Goal: Navigation & Orientation: Find specific page/section

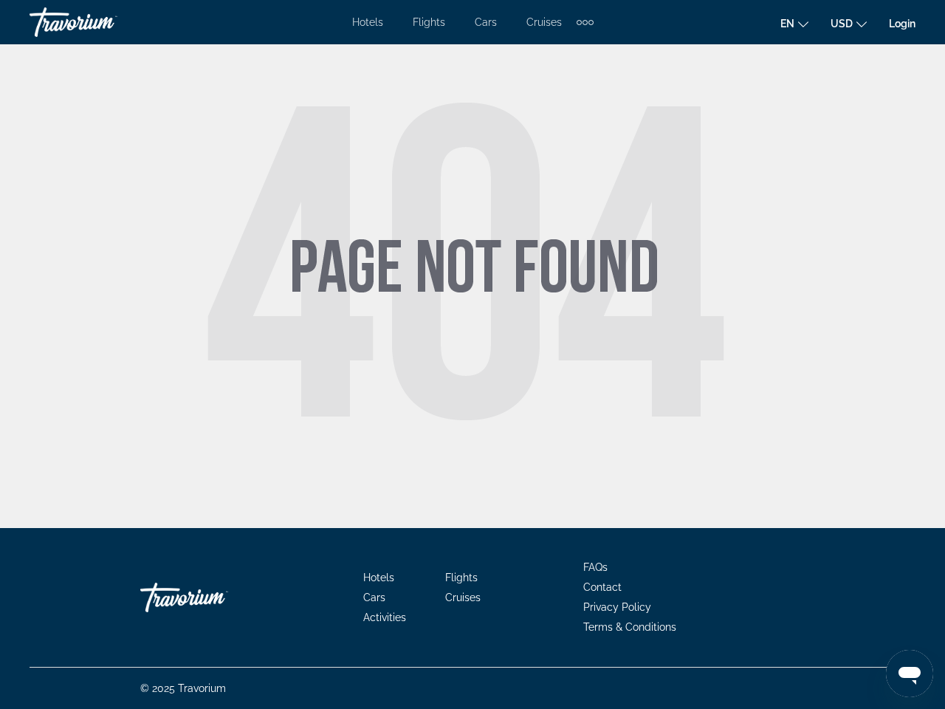
click at [584, 22] on div "Extra navigation items" at bounding box center [585, 22] width 5 height 5
click at [795, 23] on span "en" at bounding box center [787, 24] width 14 height 12
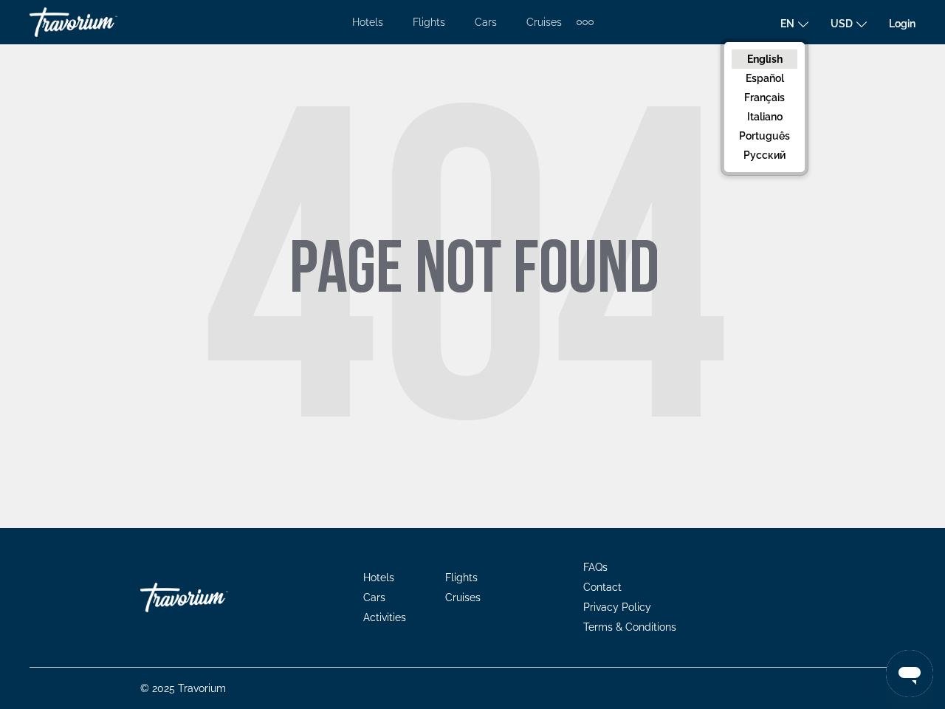
click at [848, 23] on span "USD" at bounding box center [842, 24] width 22 height 12
click at [910, 673] on icon "Open messaging window" at bounding box center [910, 676] width 22 height 18
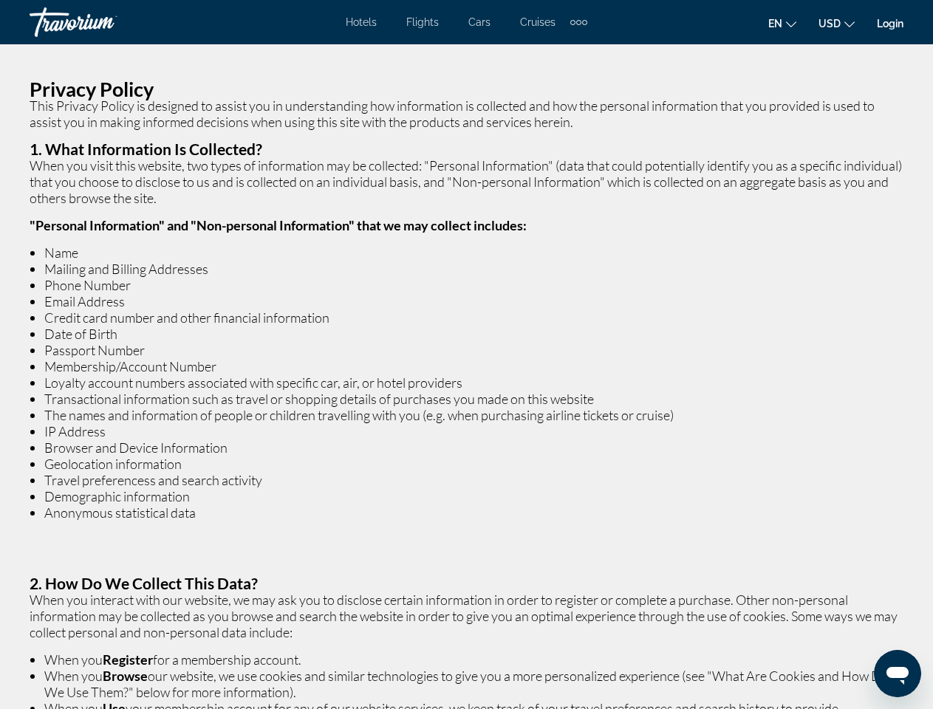
click at [578, 22] on div "Extra navigation items" at bounding box center [578, 22] width 5 height 5
click at [782, 23] on span "en" at bounding box center [775, 24] width 14 height 12
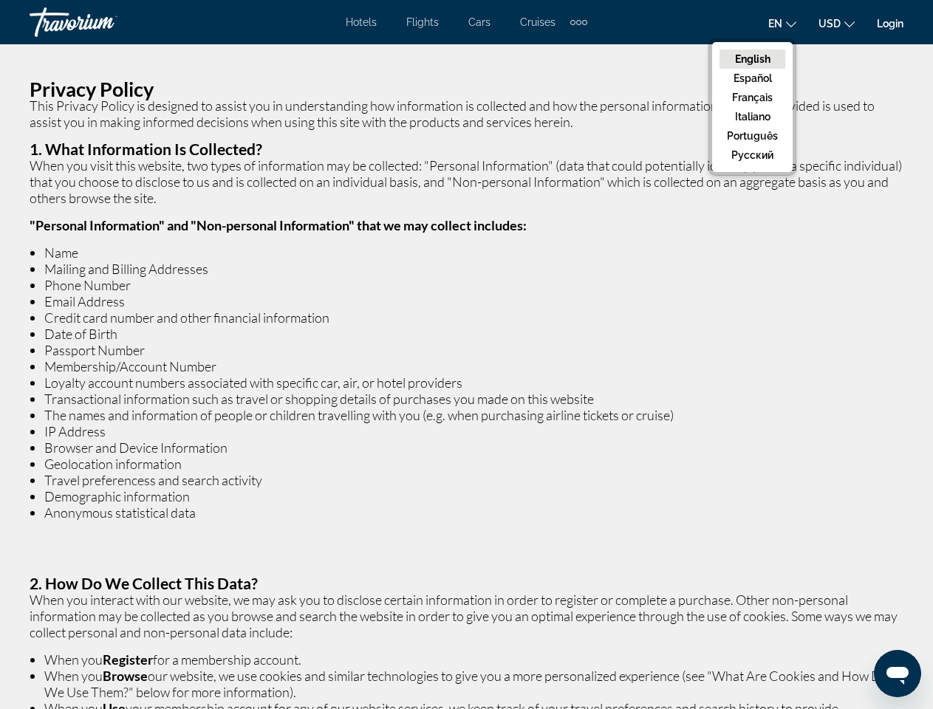
click at [836, 23] on span "USD" at bounding box center [829, 24] width 22 height 12
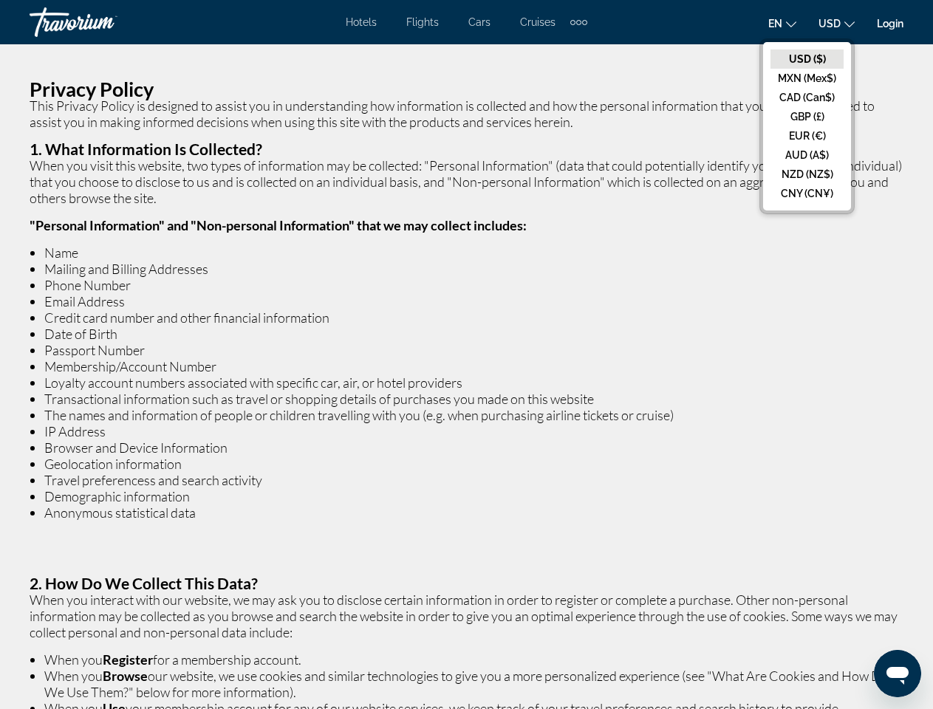
click at [897, 673] on icon "Open messaging window" at bounding box center [897, 676] width 22 height 18
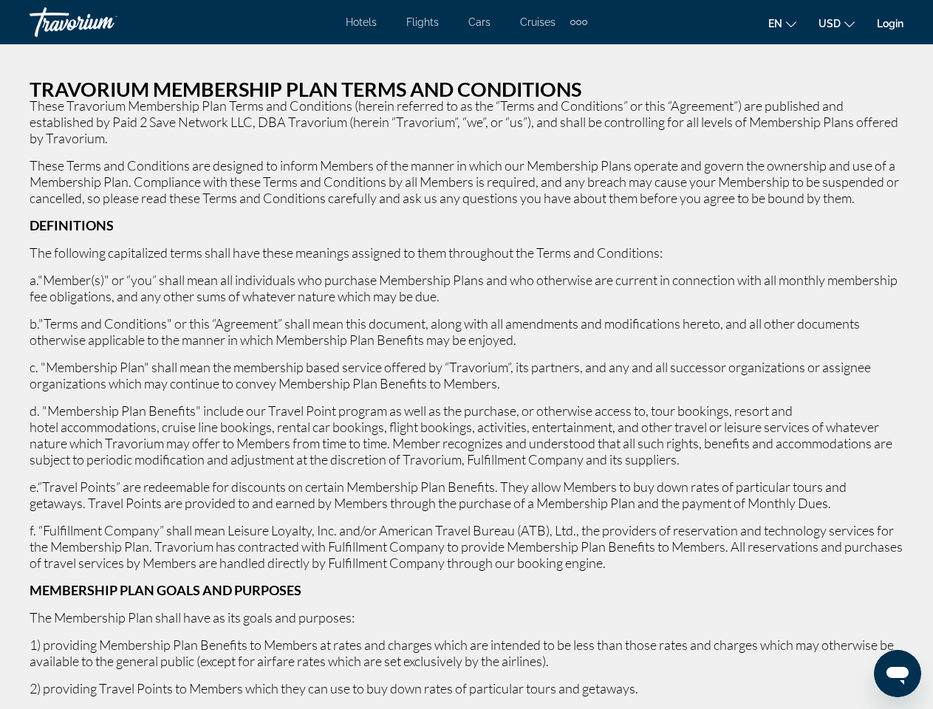
click at [578, 22] on div "Extra navigation items" at bounding box center [578, 22] width 5 height 5
click at [782, 23] on span "en" at bounding box center [775, 24] width 14 height 12
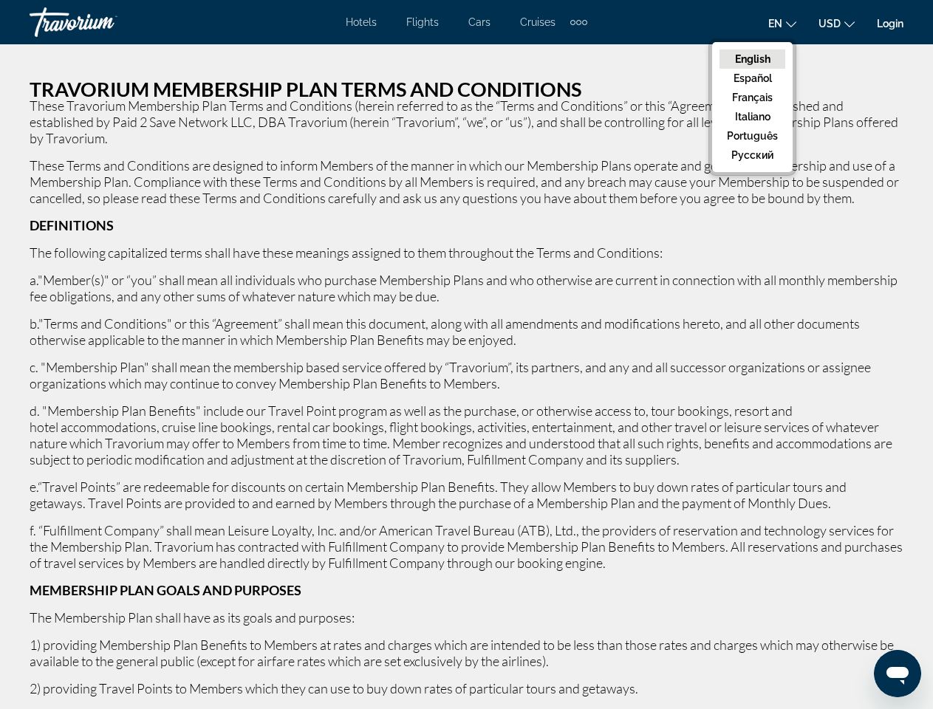
click at [836, 23] on span "USD" at bounding box center [829, 24] width 22 height 12
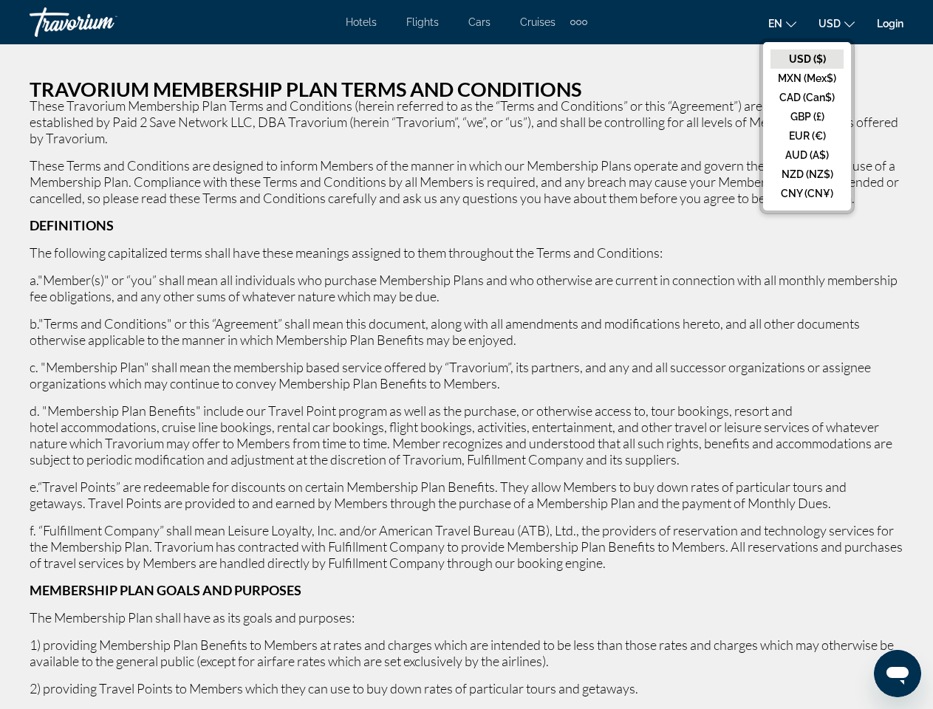
click at [897, 673] on icon "Open messaging window" at bounding box center [897, 676] width 22 height 18
